Goal: Check status: Check status

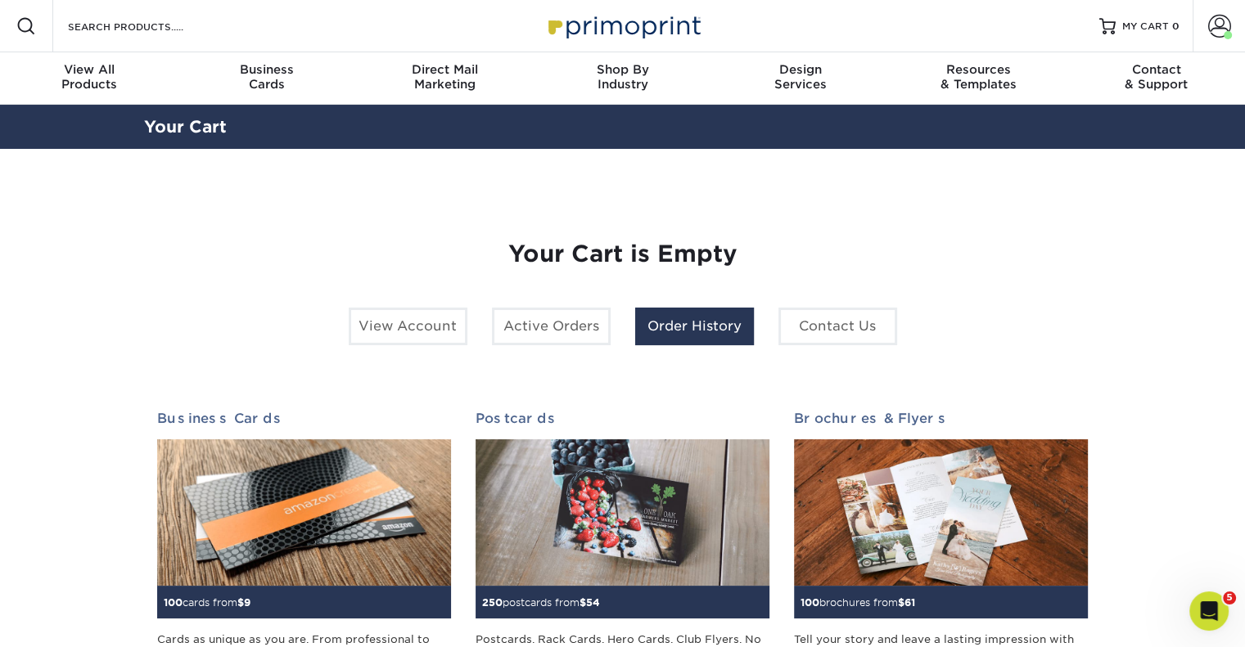
click at [678, 324] on link "Order History" at bounding box center [694, 327] width 119 height 38
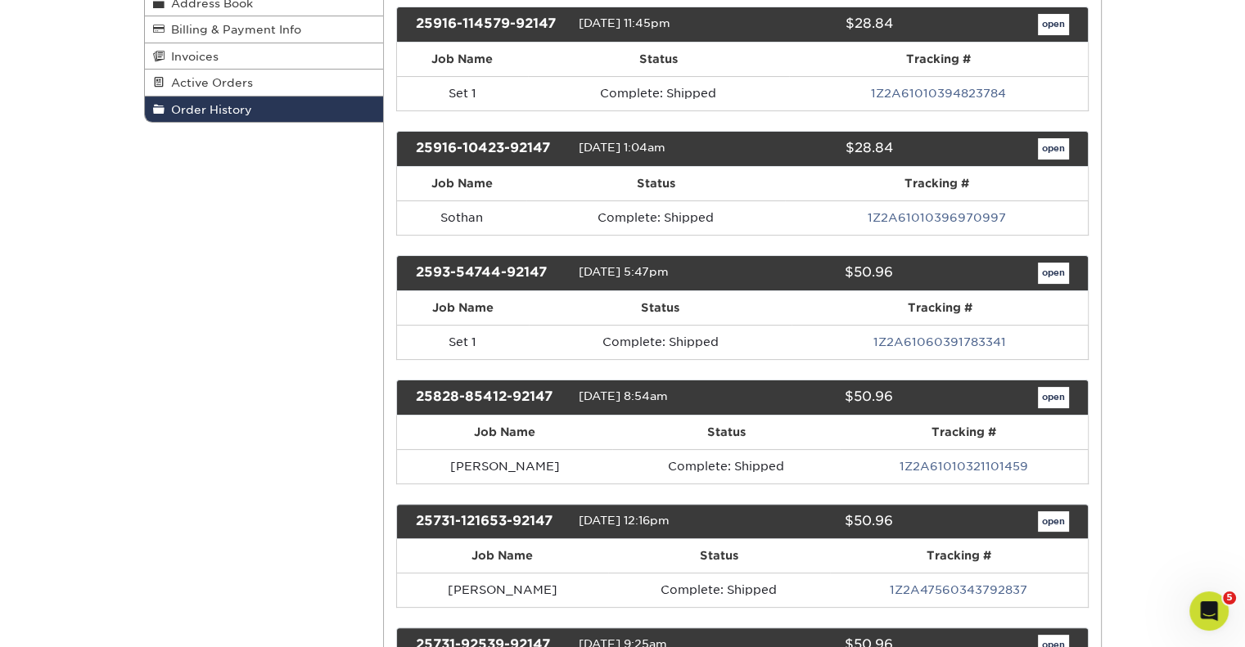
scroll to position [270, 0]
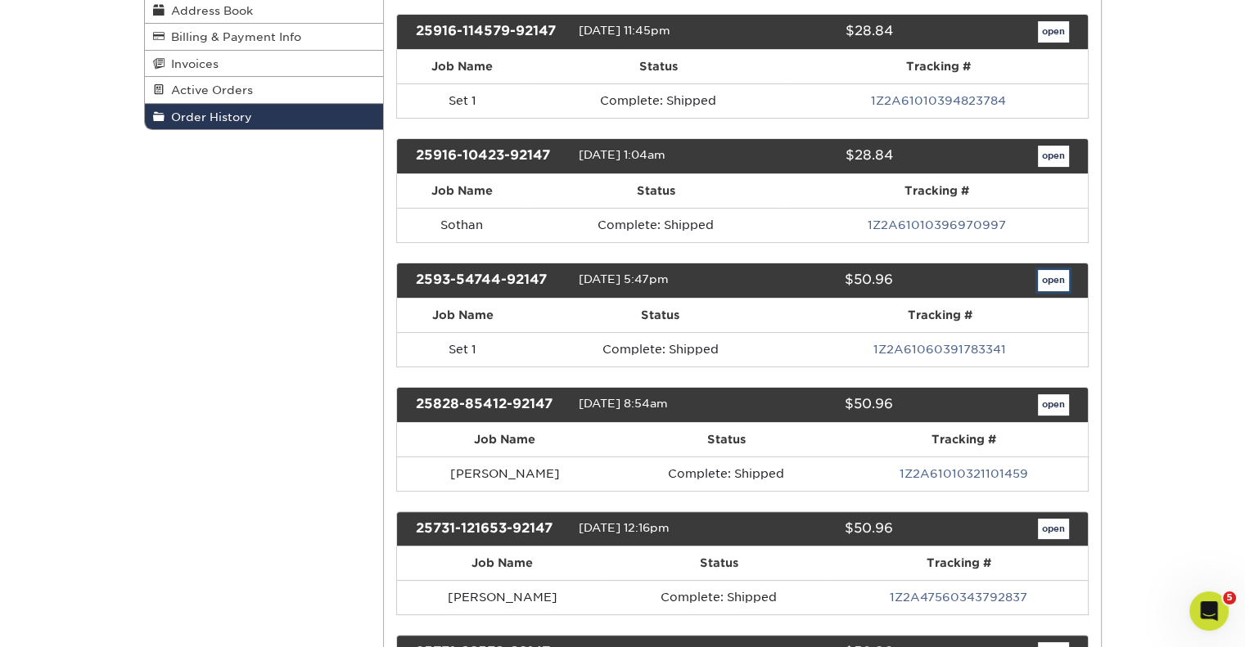
click at [1051, 270] on link "open" at bounding box center [1053, 280] width 31 height 21
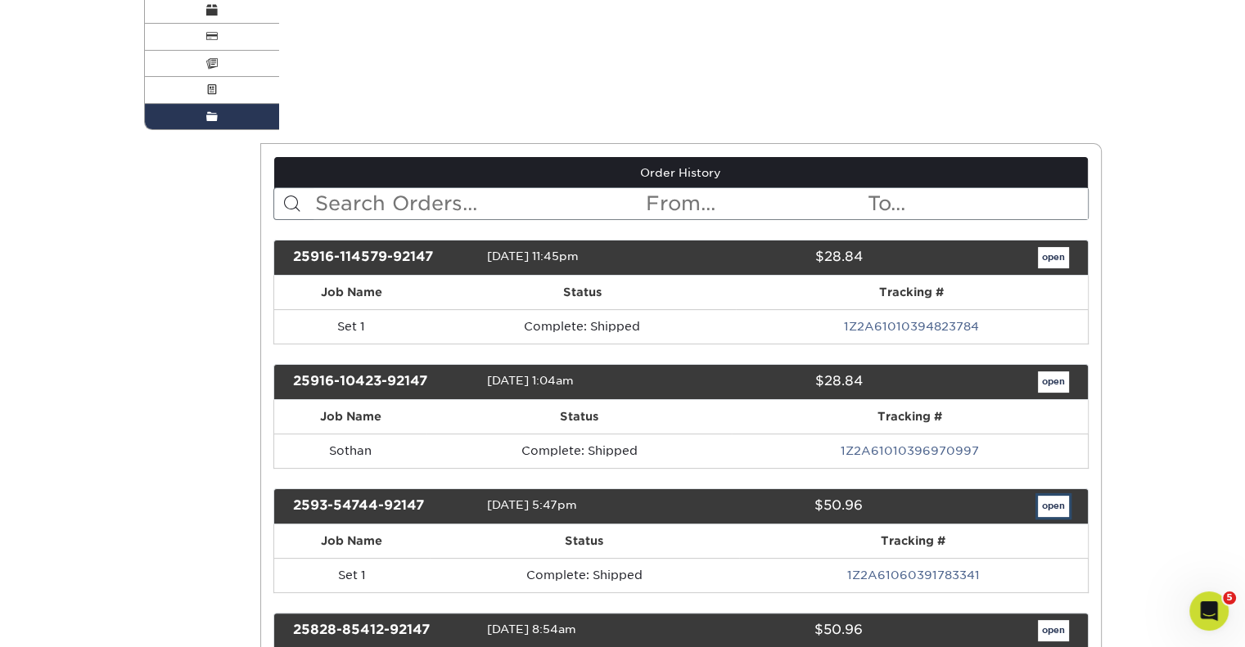
scroll to position [0, 0]
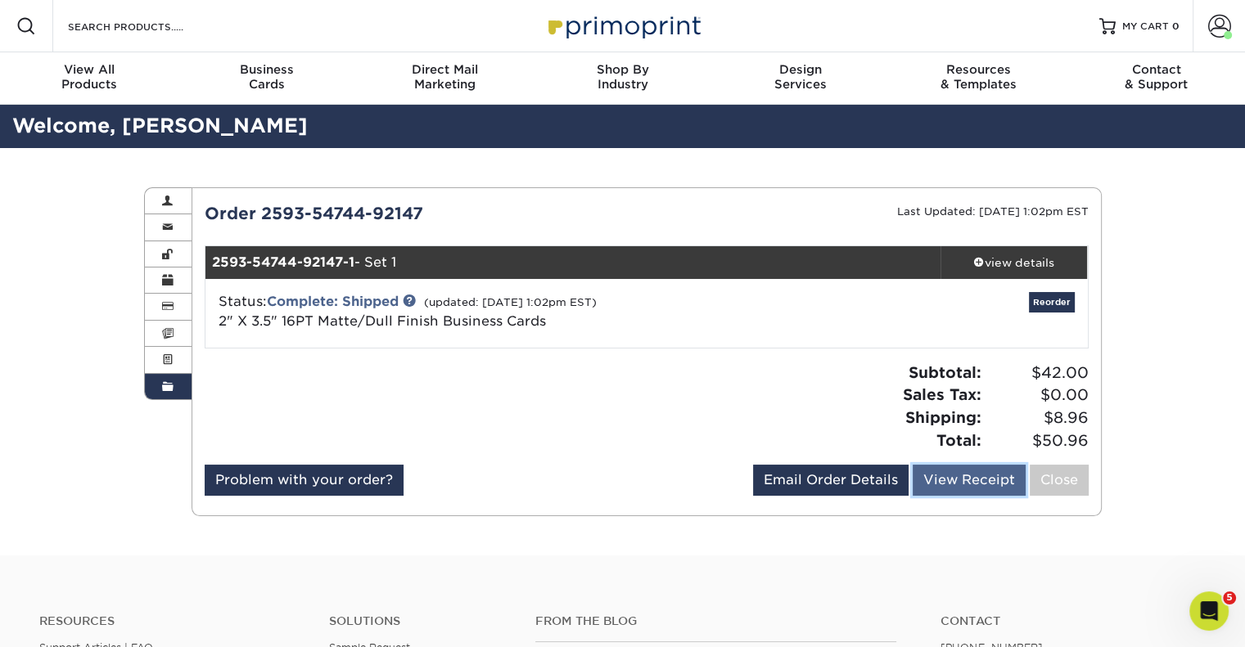
click at [957, 484] on link "View Receipt" at bounding box center [969, 480] width 113 height 31
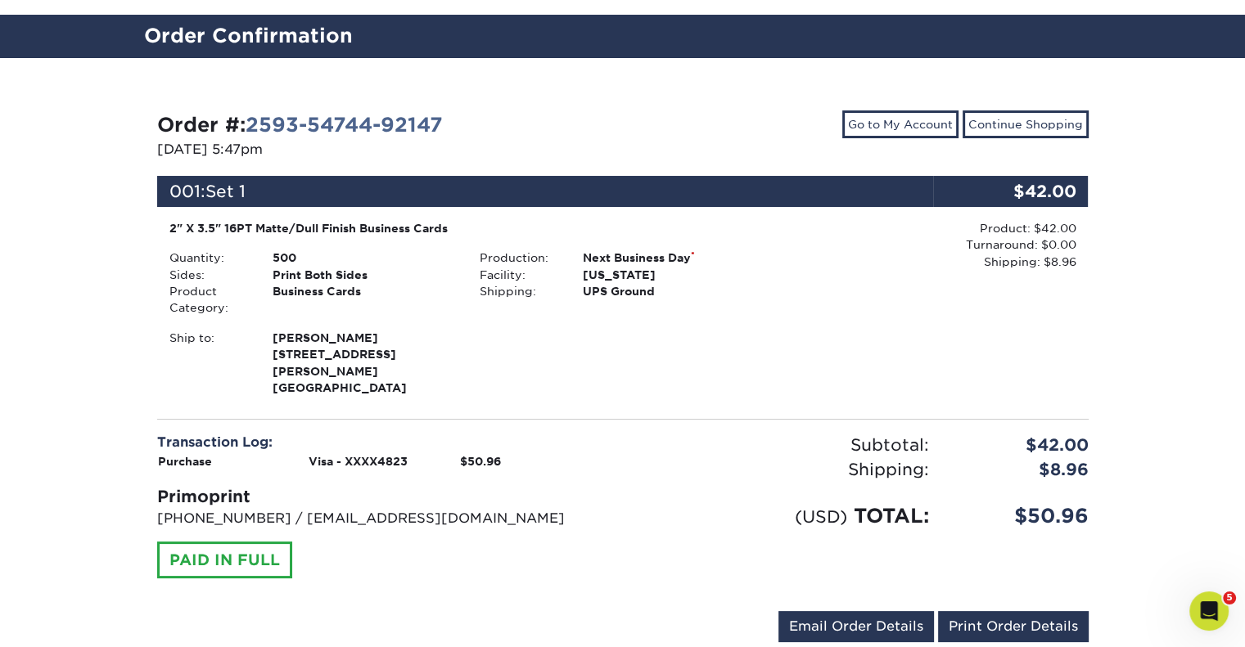
scroll to position [94, 0]
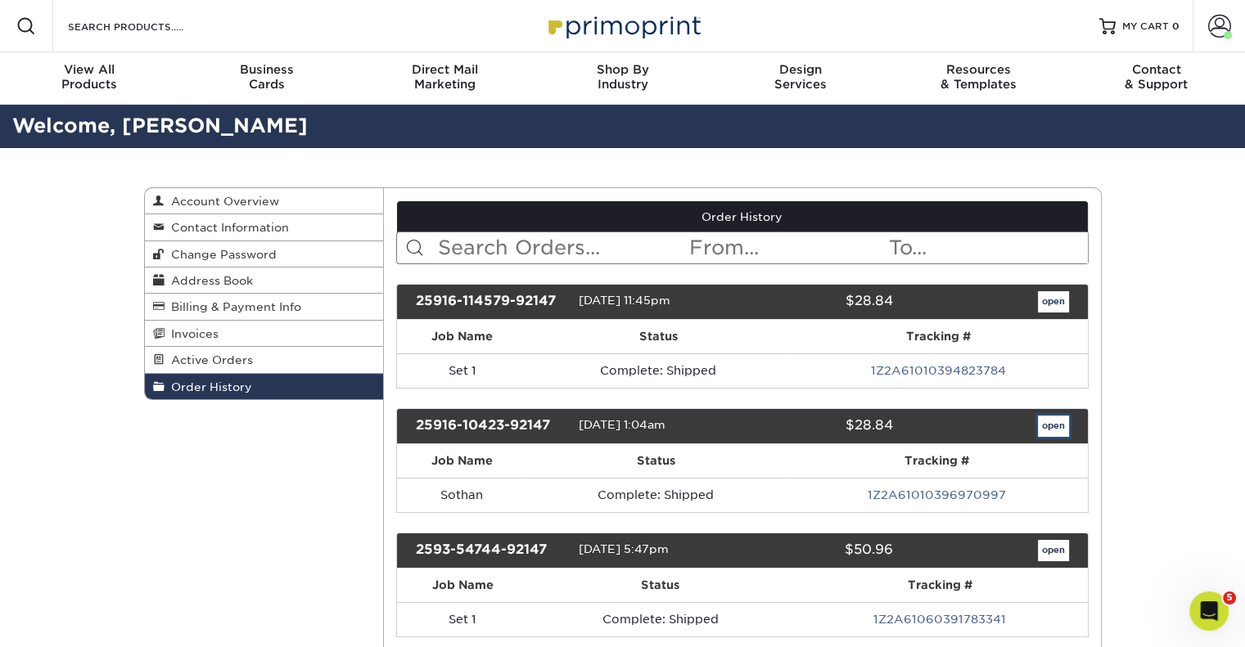
click at [1053, 423] on link "open" at bounding box center [1053, 426] width 31 height 21
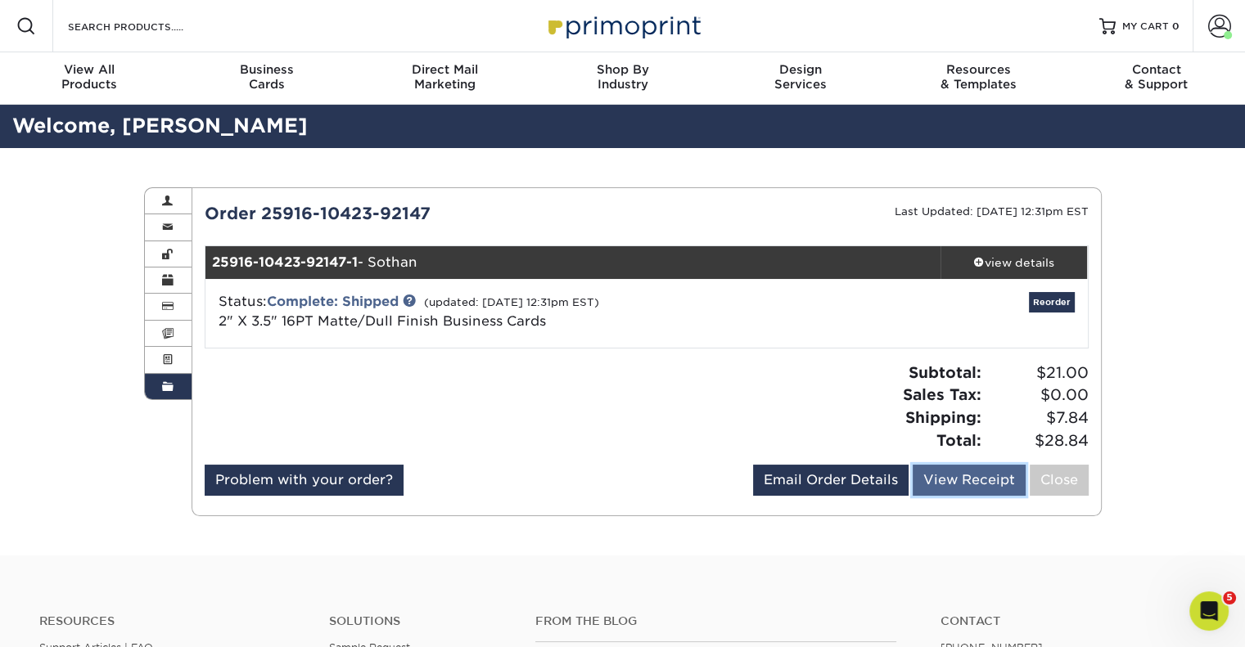
click at [956, 467] on link "View Receipt" at bounding box center [969, 480] width 113 height 31
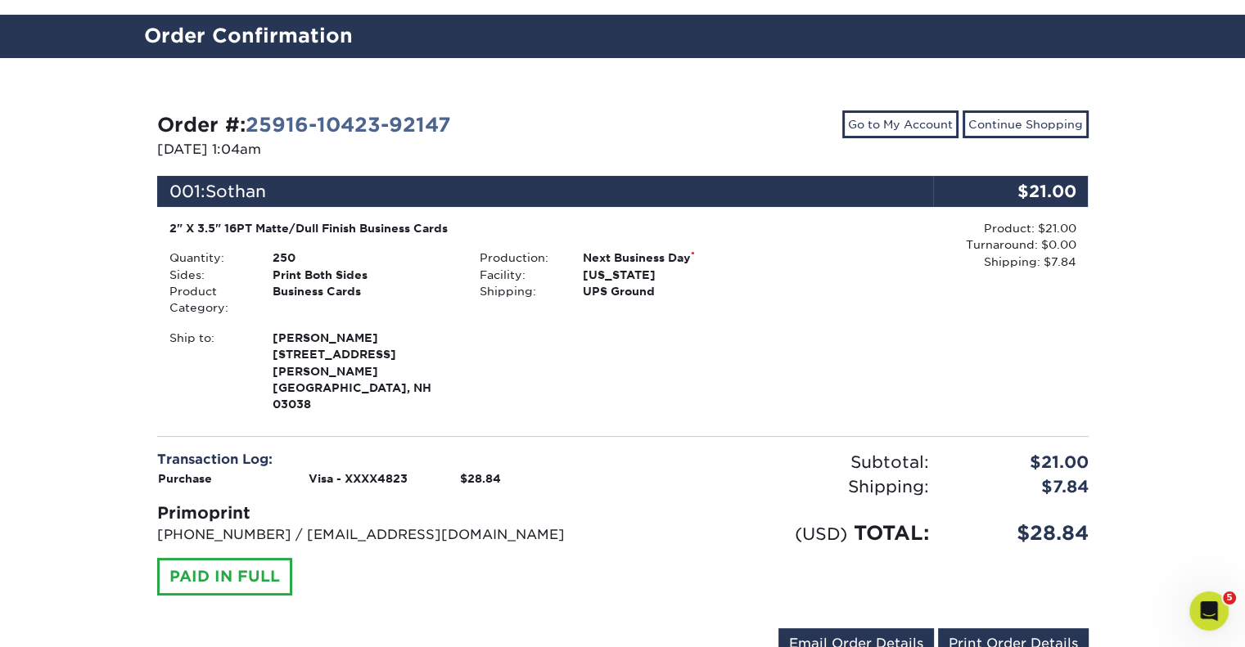
scroll to position [90, 0]
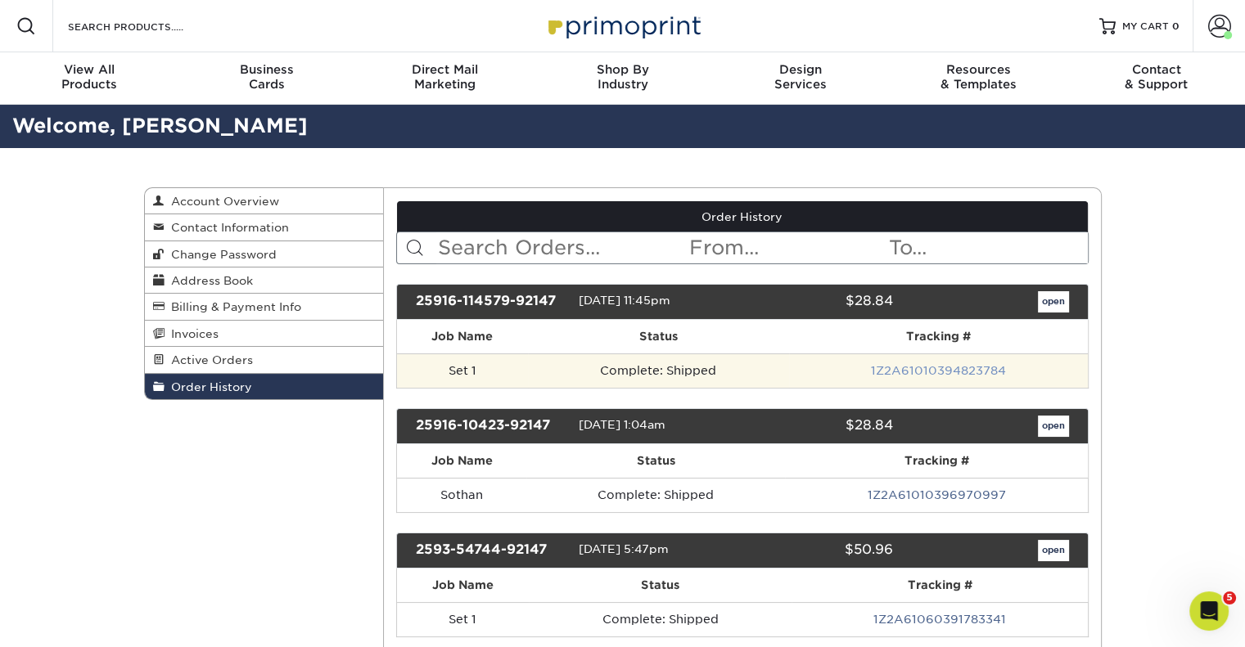
click at [905, 366] on link "1Z2A61010394823784" at bounding box center [938, 370] width 135 height 13
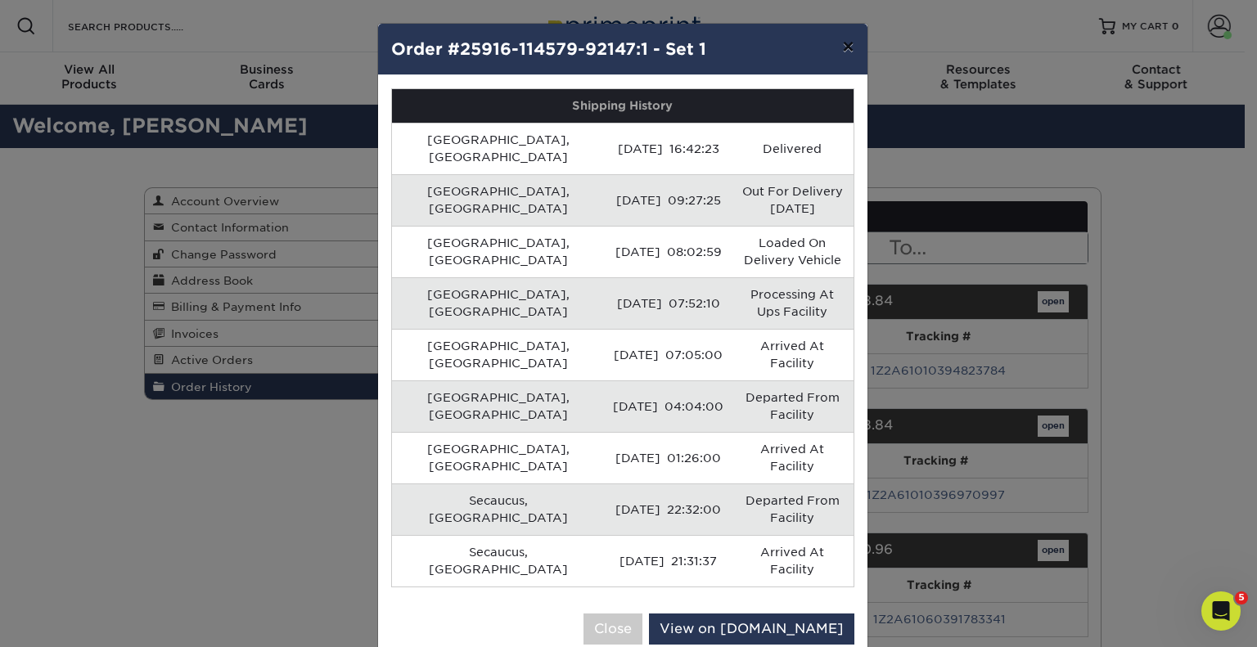
click at [853, 36] on button "×" at bounding box center [848, 47] width 38 height 46
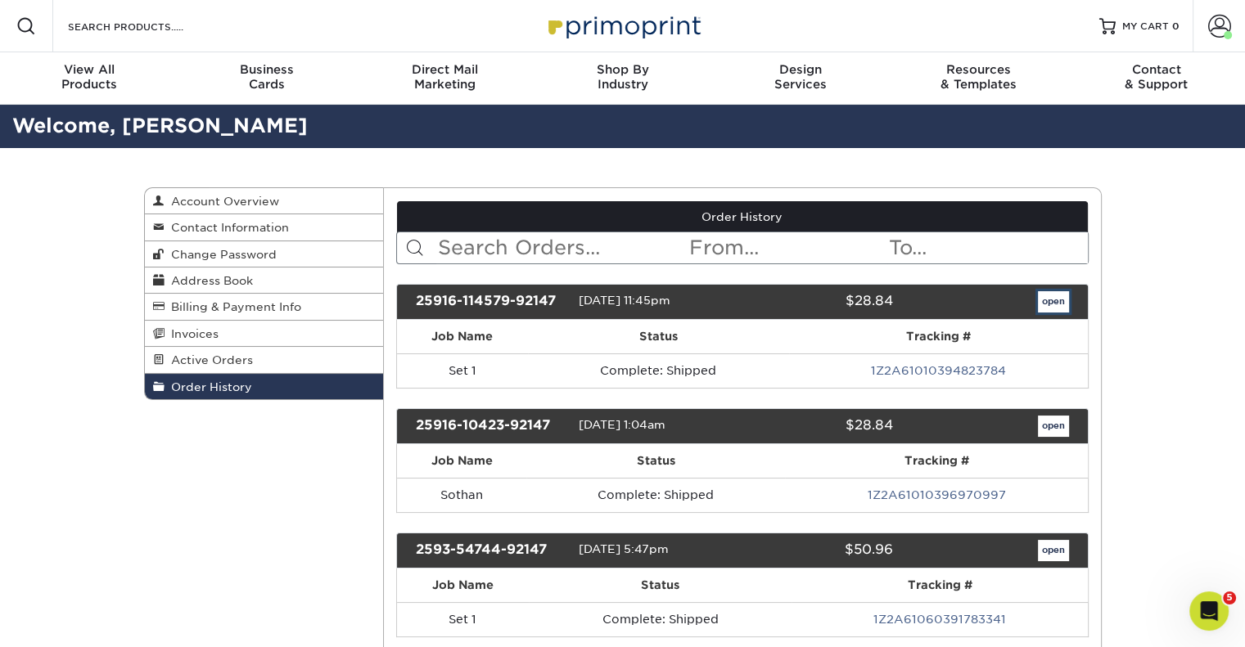
click at [1057, 299] on link "open" at bounding box center [1053, 301] width 31 height 21
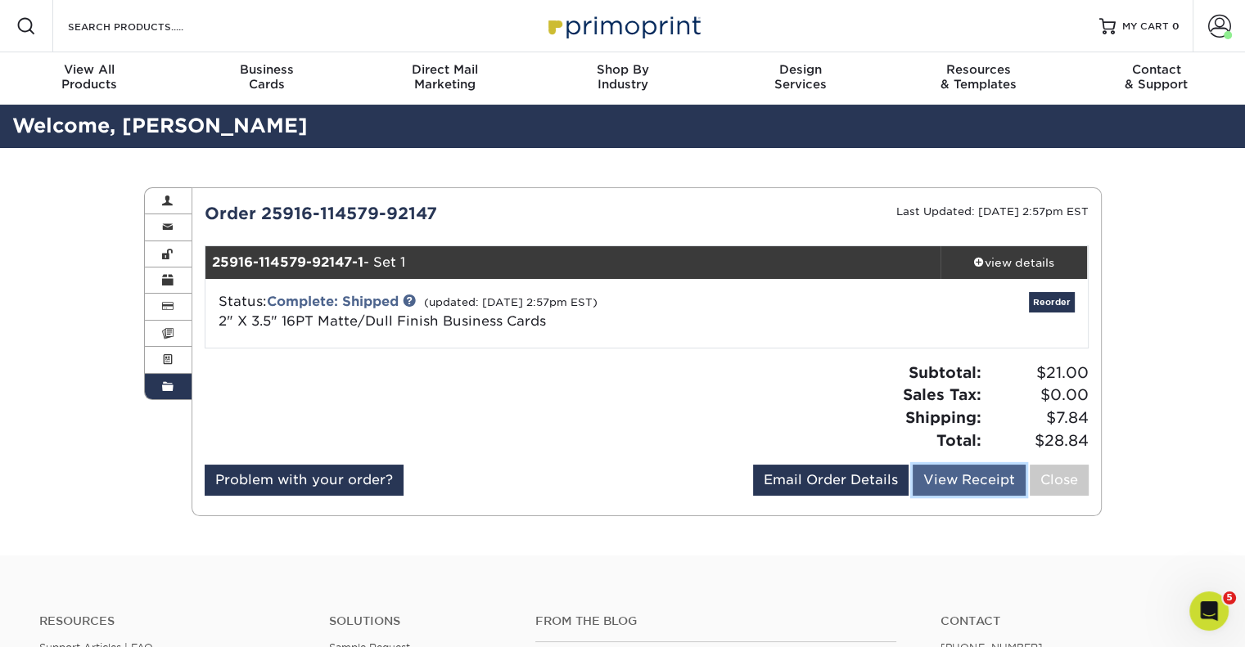
click at [971, 489] on link "View Receipt" at bounding box center [969, 480] width 113 height 31
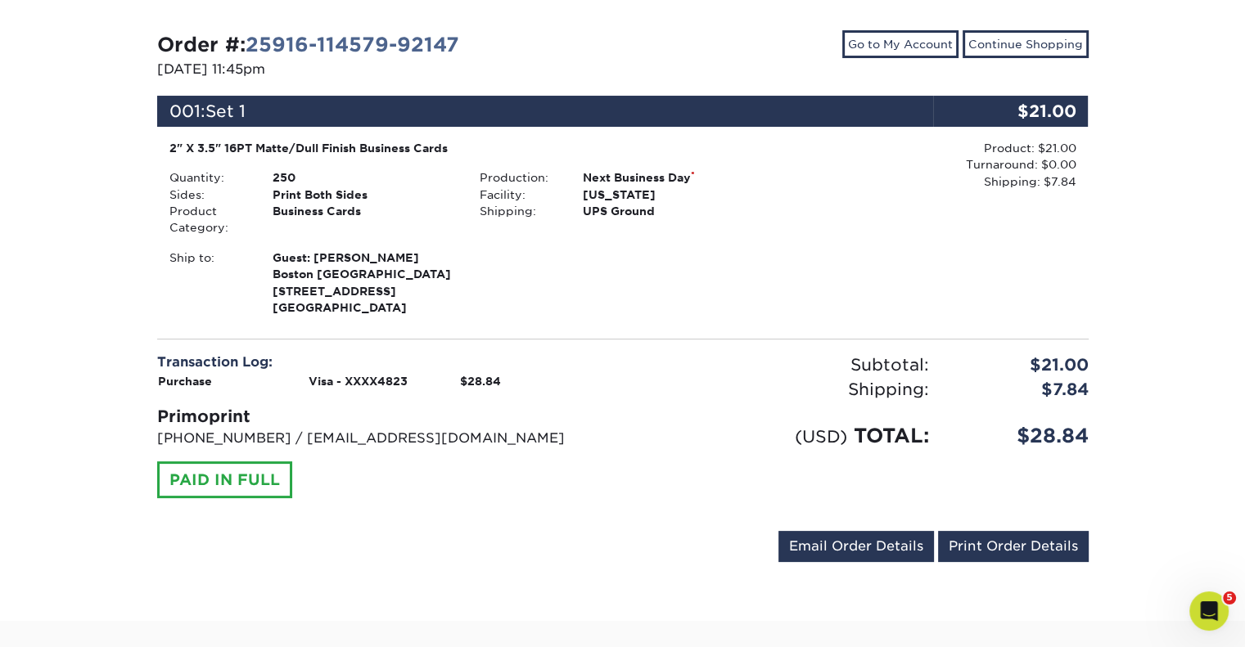
scroll to position [172, 0]
